Goal: Find specific page/section

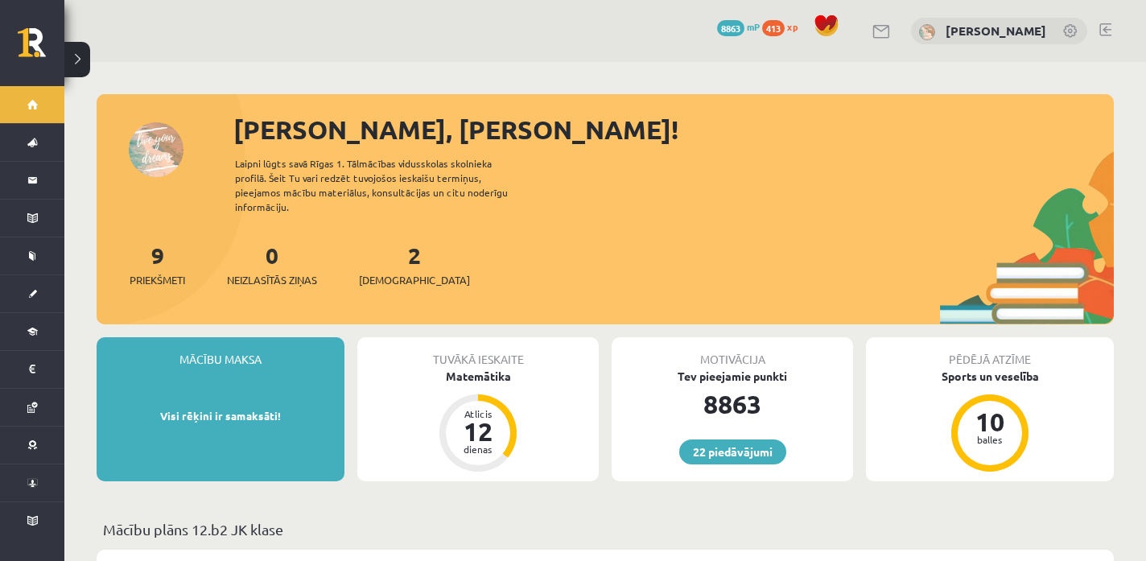
click at [394, 254] on div "2 Ieskaites" at bounding box center [414, 263] width 111 height 50
click at [390, 272] on span "[DEMOGRAPHIC_DATA]" at bounding box center [414, 280] width 111 height 16
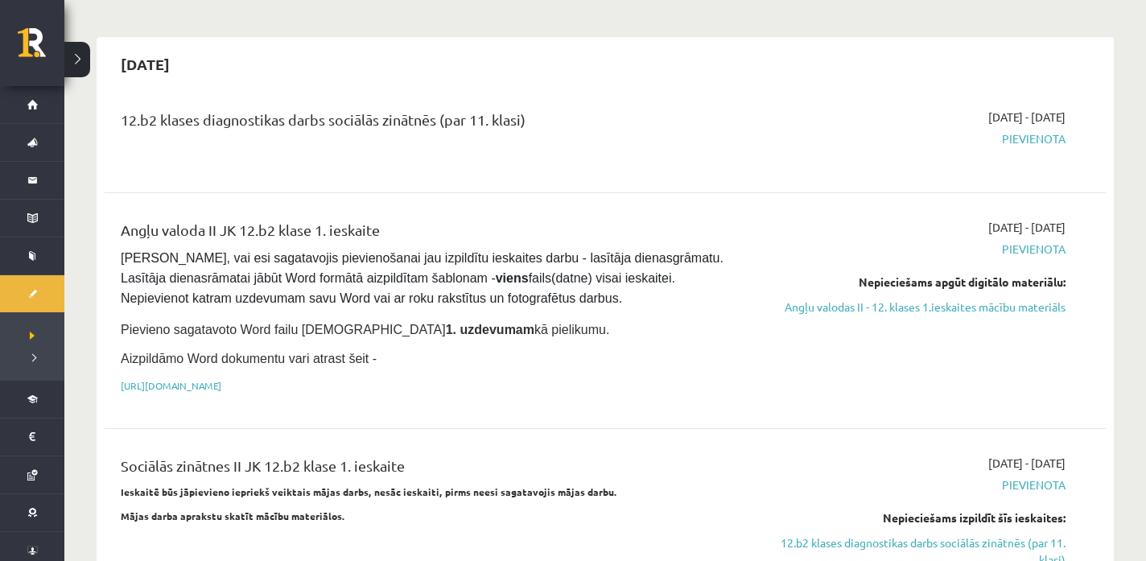
scroll to position [848, 0]
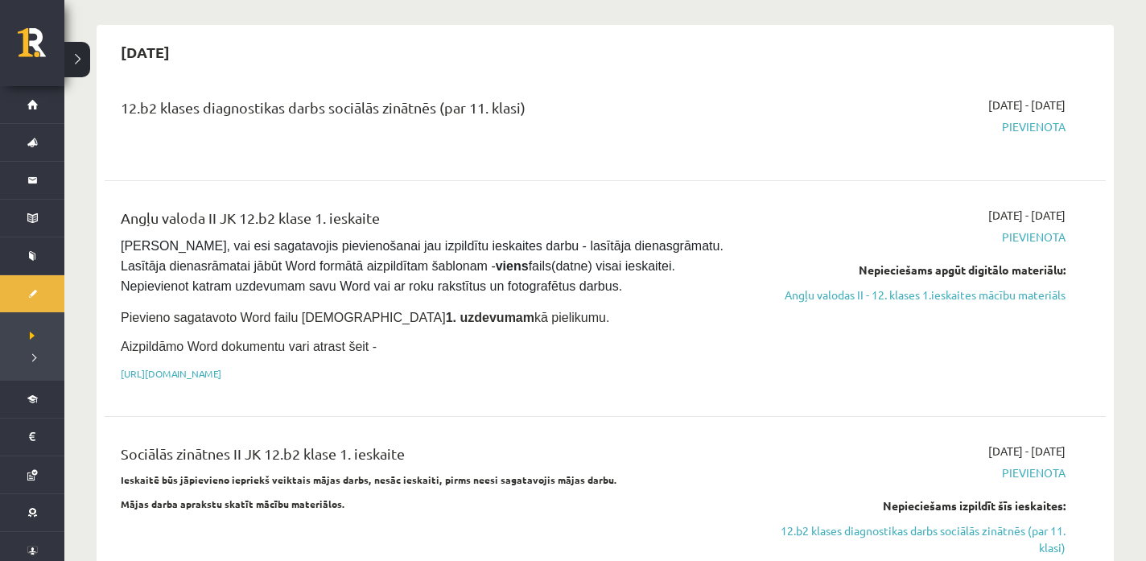
click at [362, 366] on p "https://drive.google.com/drive/folders/1IHE_ip15KOAbO2Se1NDGwZ2e__vlzPUf?usp=sh…" at bounding box center [432, 373] width 622 height 14
click at [221, 367] on link "https://drive.google.com/drive/folders/1IHE_ip15KOAbO2Se1NDGwZ2e__vlzPUf?usp=sh…" at bounding box center [171, 373] width 101 height 13
